Goal: Information Seeking & Learning: Learn about a topic

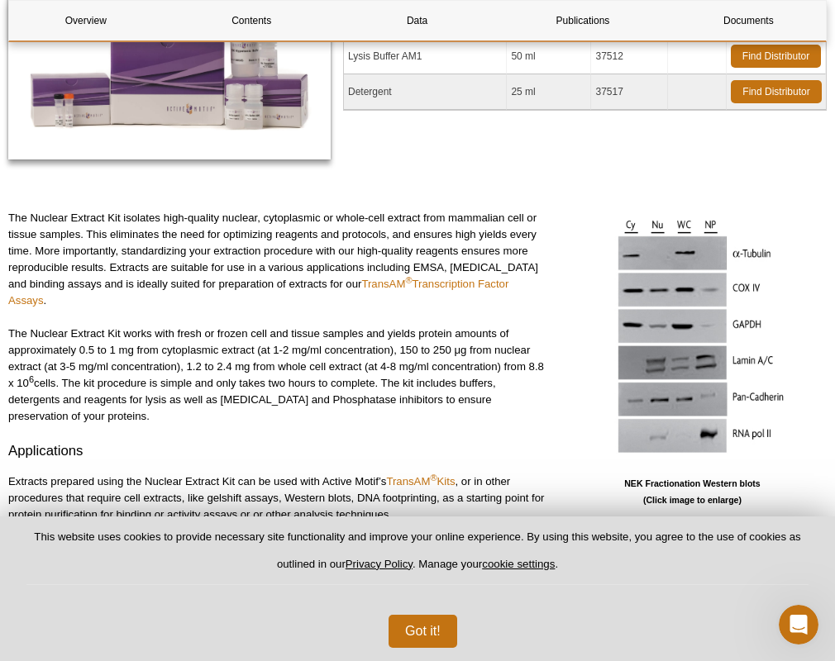
scroll to position [50, 0]
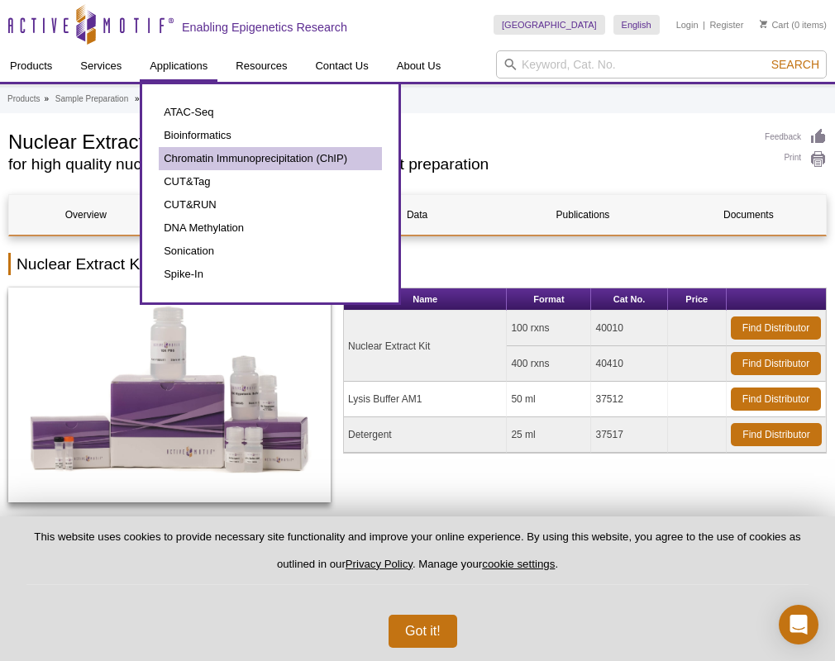
click at [207, 163] on link "Chromatin Immunoprecipitation (ChIP)" at bounding box center [270, 158] width 223 height 23
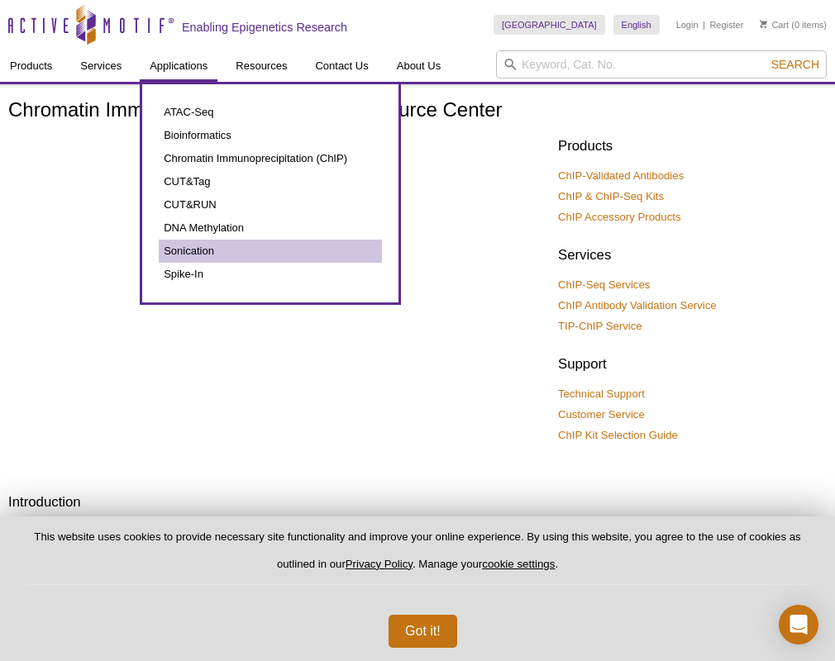
click at [190, 253] on link "Sonication" at bounding box center [270, 251] width 223 height 23
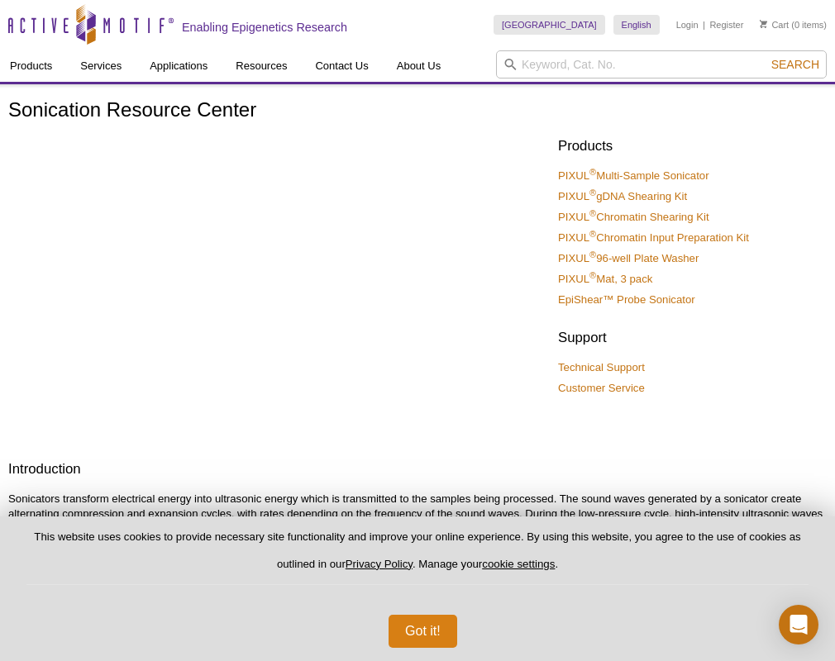
click at [430, 637] on button "Got it!" at bounding box center [422, 631] width 69 height 33
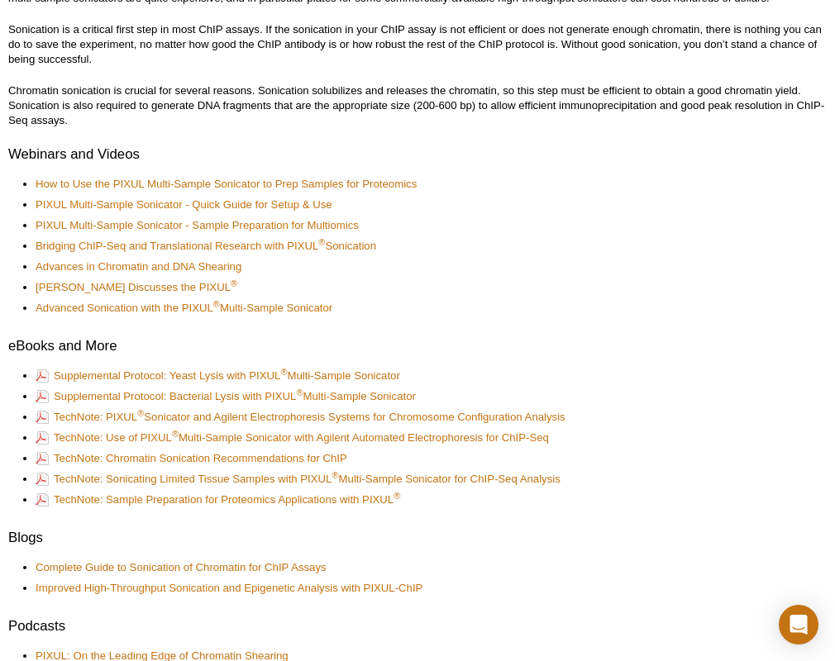
scroll to position [607, 0]
click at [591, 344] on h2 "eBooks and More" at bounding box center [417, 346] width 818 height 20
click at [560, 360] on div "Sonication Resource Center Products PIXUL ® Multi-Sample Sonicator PIXUL ® gDNA…" at bounding box center [417, 503] width 818 height 2020
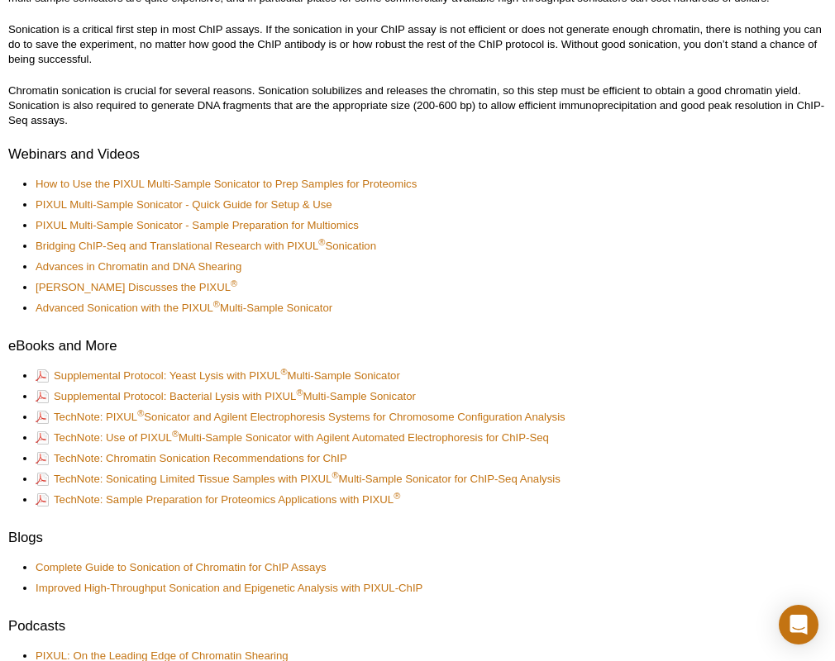
click at [484, 212] on ul "How to Use the PIXUL Multi-Sample Sonicator to Prep Samples for Proteomics PIXU…" at bounding box center [409, 246] width 802 height 139
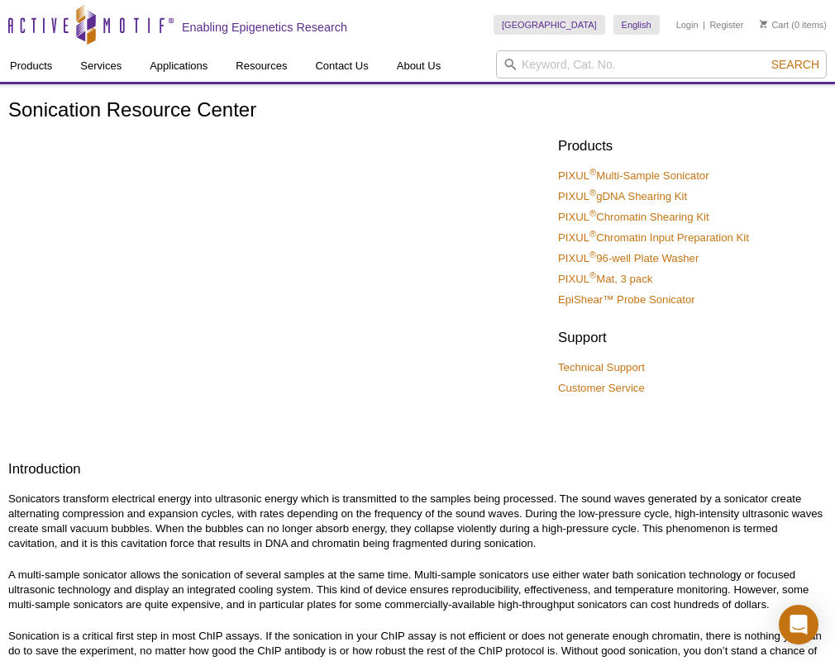
scroll to position [0, 0]
